Goal: Information Seeking & Learning: Learn about a topic

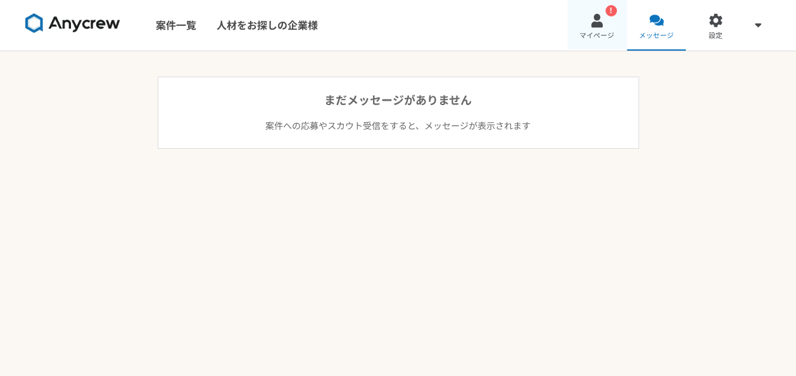
click at [607, 15] on div "!" at bounding box center [610, 10] width 11 height 11
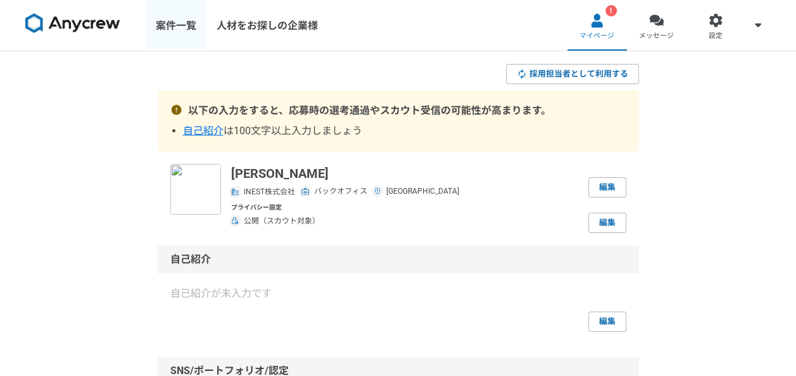
click at [188, 28] on link "案件一覧" at bounding box center [176, 25] width 61 height 51
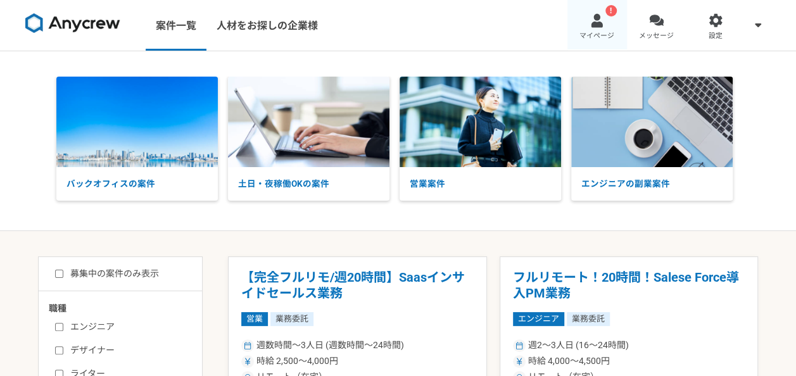
click at [594, 35] on span "マイページ" at bounding box center [596, 36] width 35 height 10
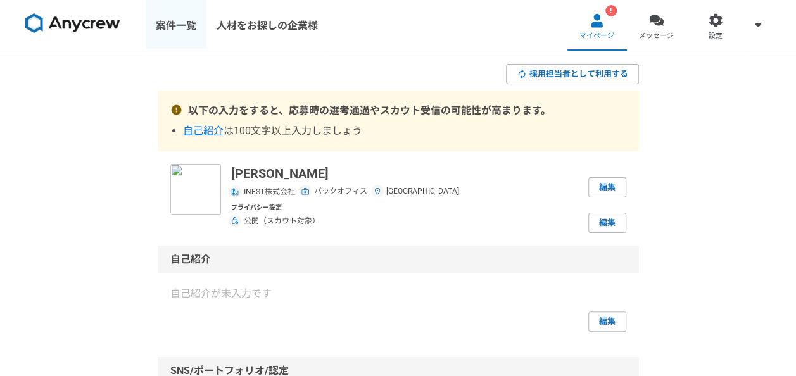
click at [185, 30] on link "案件一覧" at bounding box center [176, 25] width 61 height 51
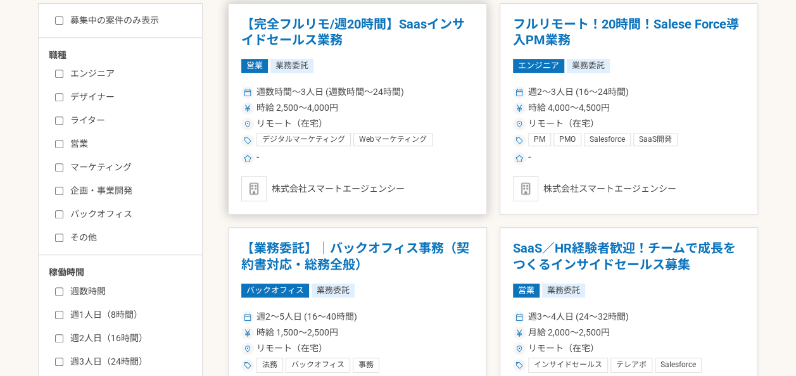
scroll to position [316, 0]
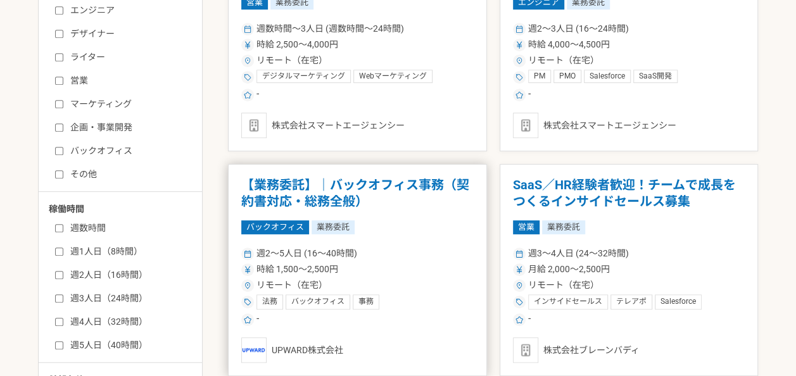
click at [381, 187] on h1 "【業務委託】｜バックオフィス事務（契約書対応・総務全般）" at bounding box center [357, 193] width 232 height 32
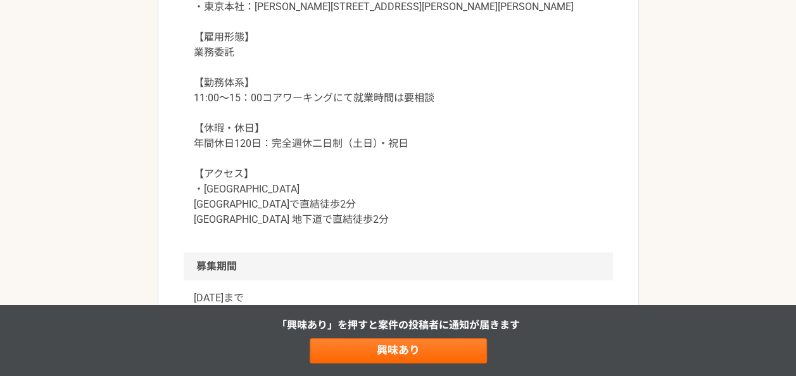
scroll to position [1266, 0]
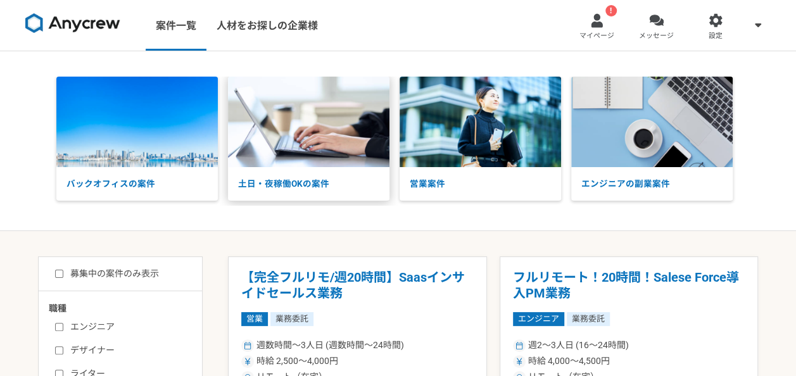
click at [303, 144] on img at bounding box center [308, 122] width 161 height 91
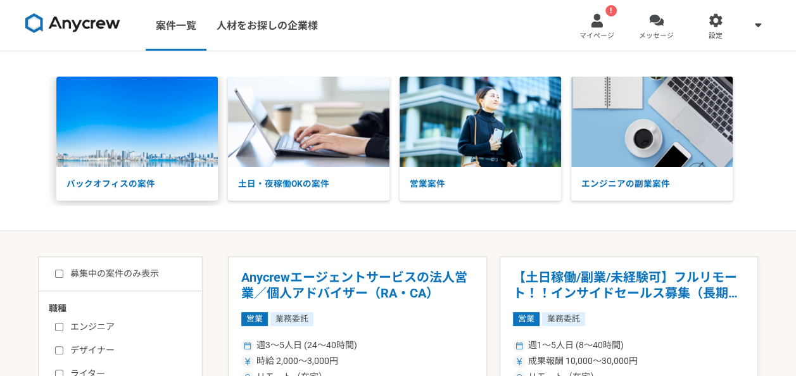
click at [129, 134] on img at bounding box center [136, 122] width 161 height 91
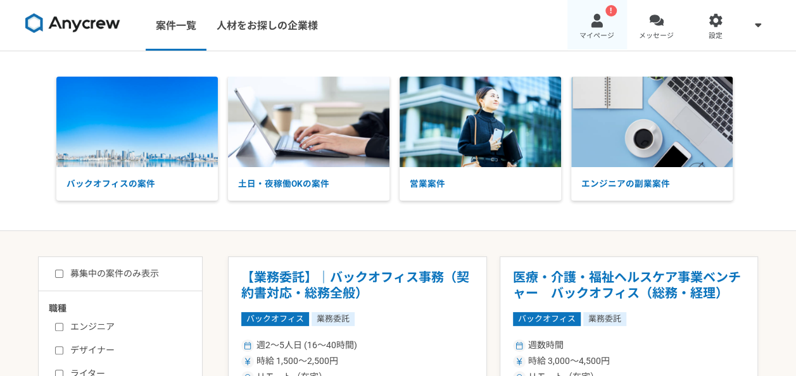
click at [590, 31] on span "マイページ" at bounding box center [596, 36] width 35 height 10
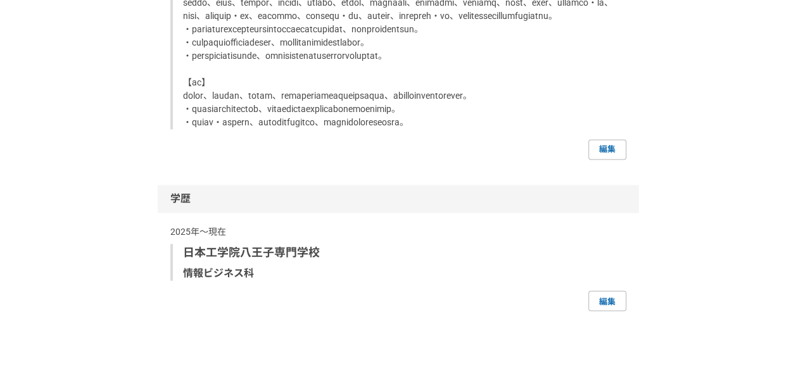
scroll to position [1122, 0]
